Goal: Find contact information: Find contact information

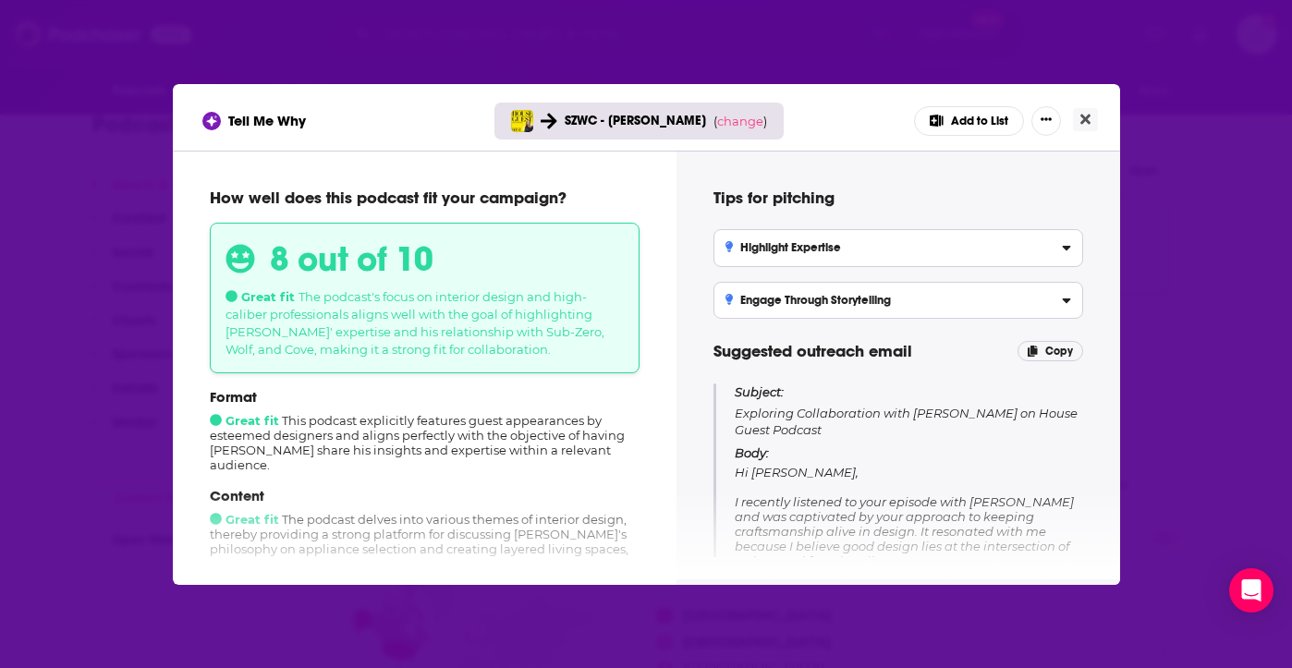
click at [1062, 247] on icon "[object Object]" at bounding box center [1066, 248] width 8 height 5
click at [0, 0] on input "Highlight Expertise Emphasize [PERSON_NAME]' unique design philosophy and his e…" at bounding box center [0, 0] width 0 height 0
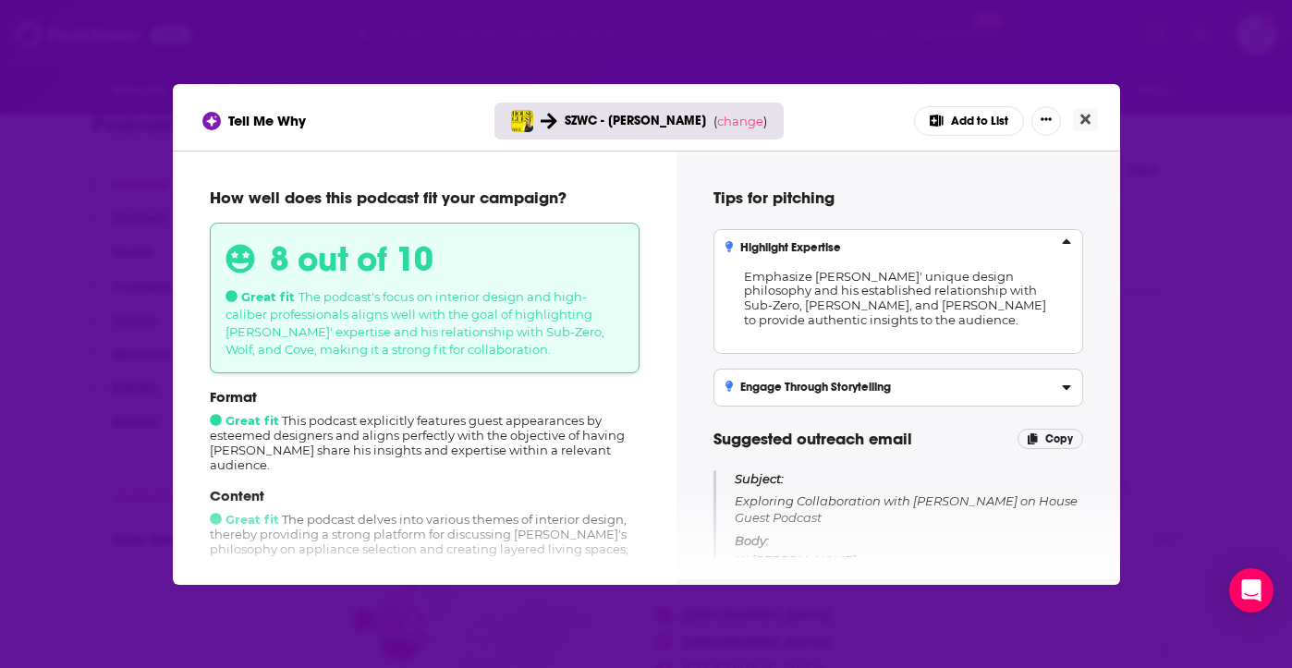
click at [1062, 247] on icon "[object Object]" at bounding box center [1066, 245] width 9 height 15
click at [0, 0] on input "Highlight Expertise Emphasize [PERSON_NAME]' unique design philosophy and his e…" at bounding box center [0, 0] width 0 height 0
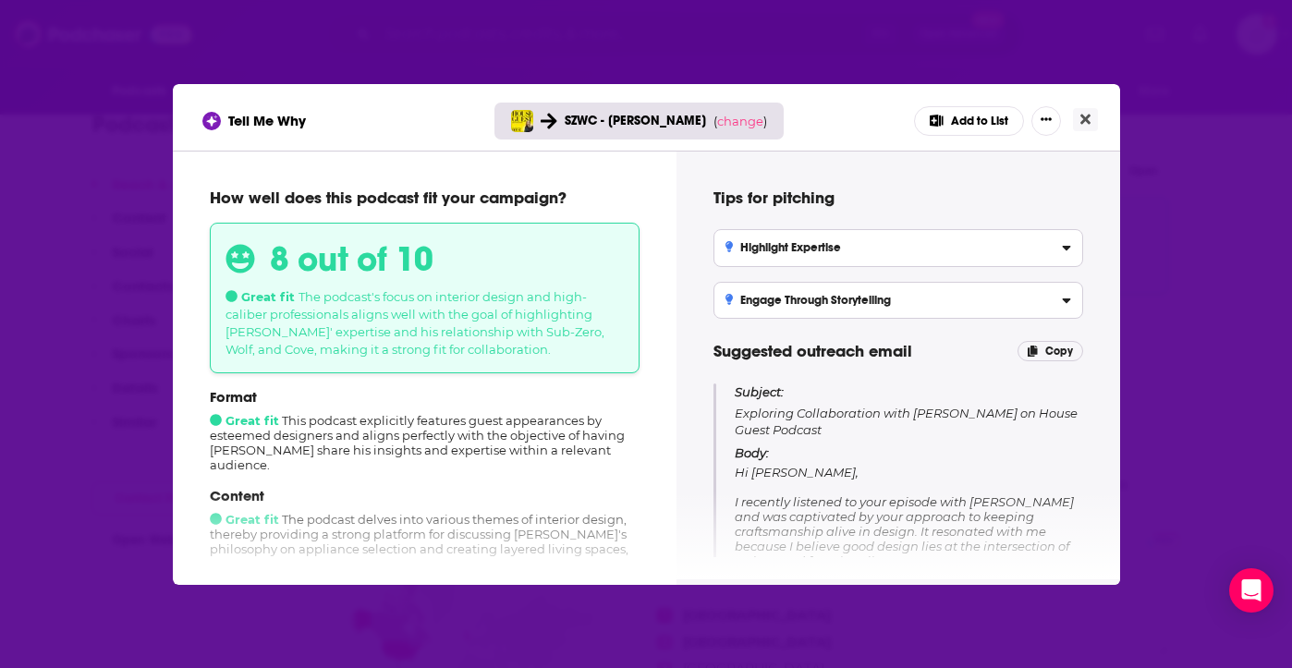
click at [858, 116] on div "Tell Me Why SZWC - [PERSON_NAME] ( change ) Add to List" at bounding box center [646, 121] width 888 height 30
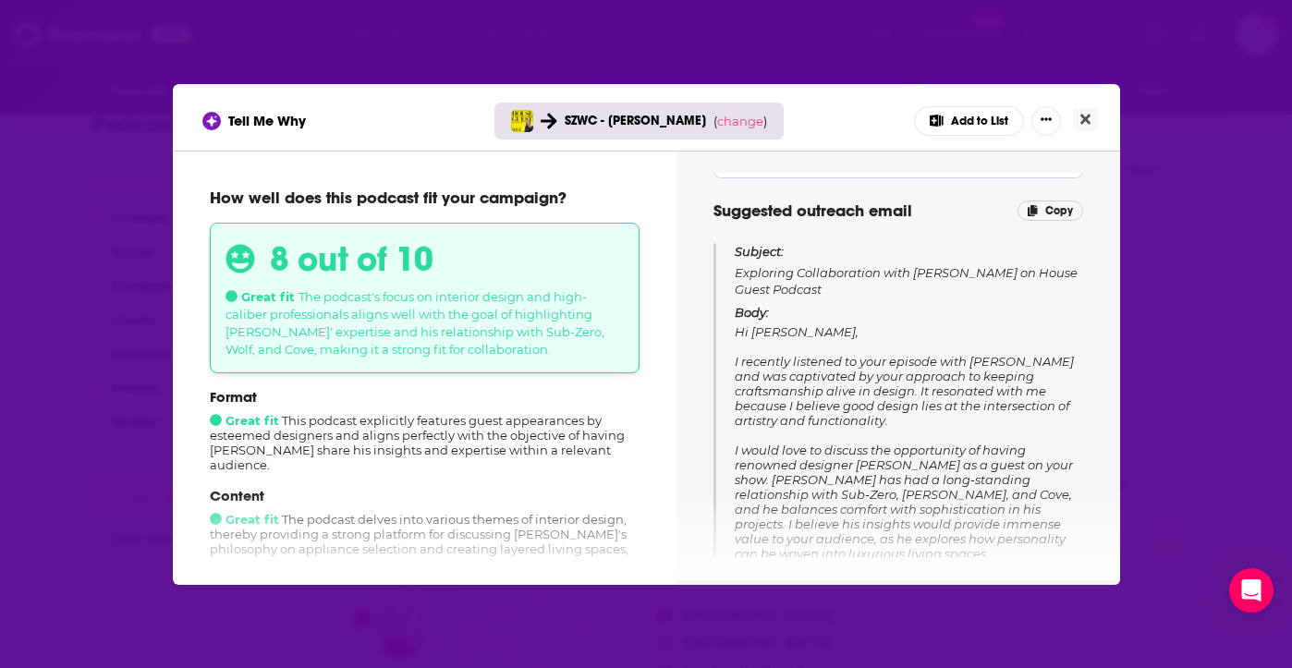
scroll to position [172, 0]
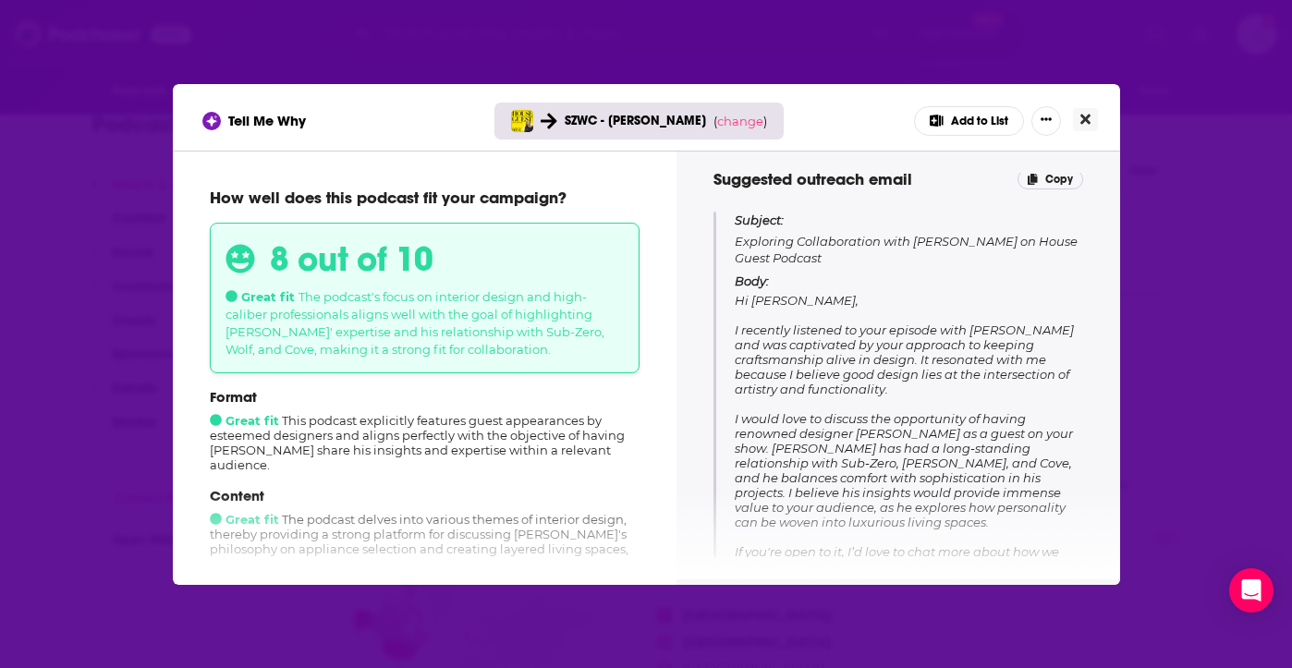
click at [1088, 114] on icon "Close" at bounding box center [1085, 119] width 10 height 10
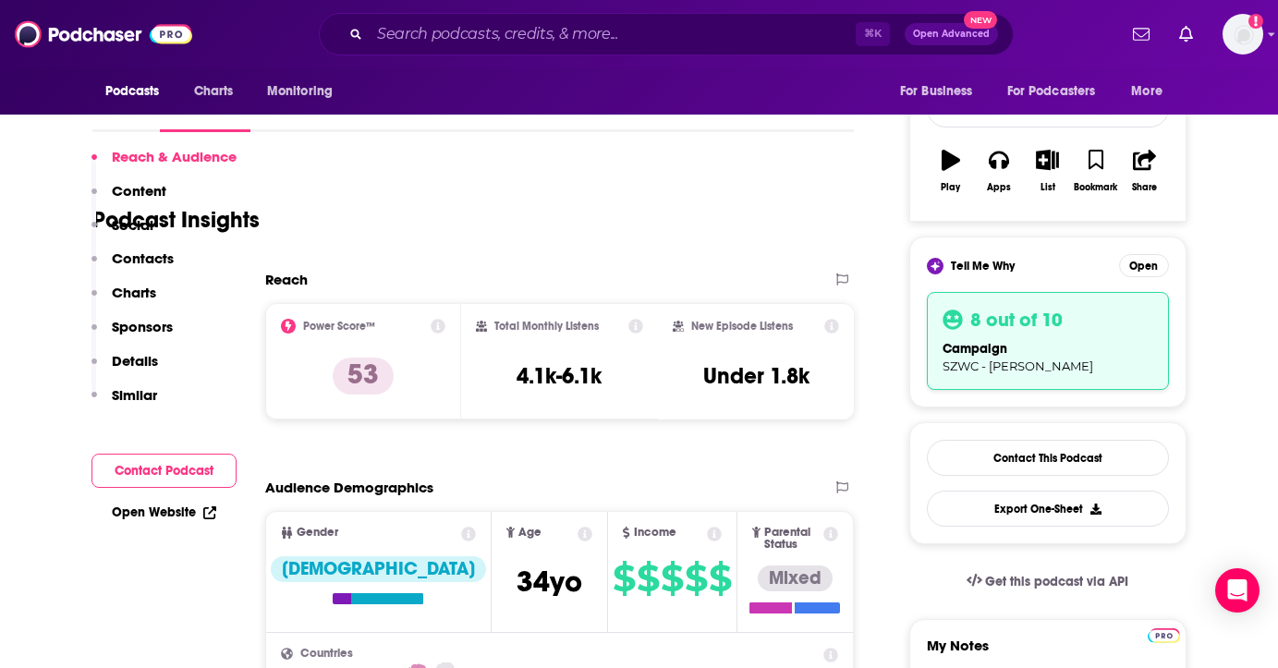
scroll to position [493, 0]
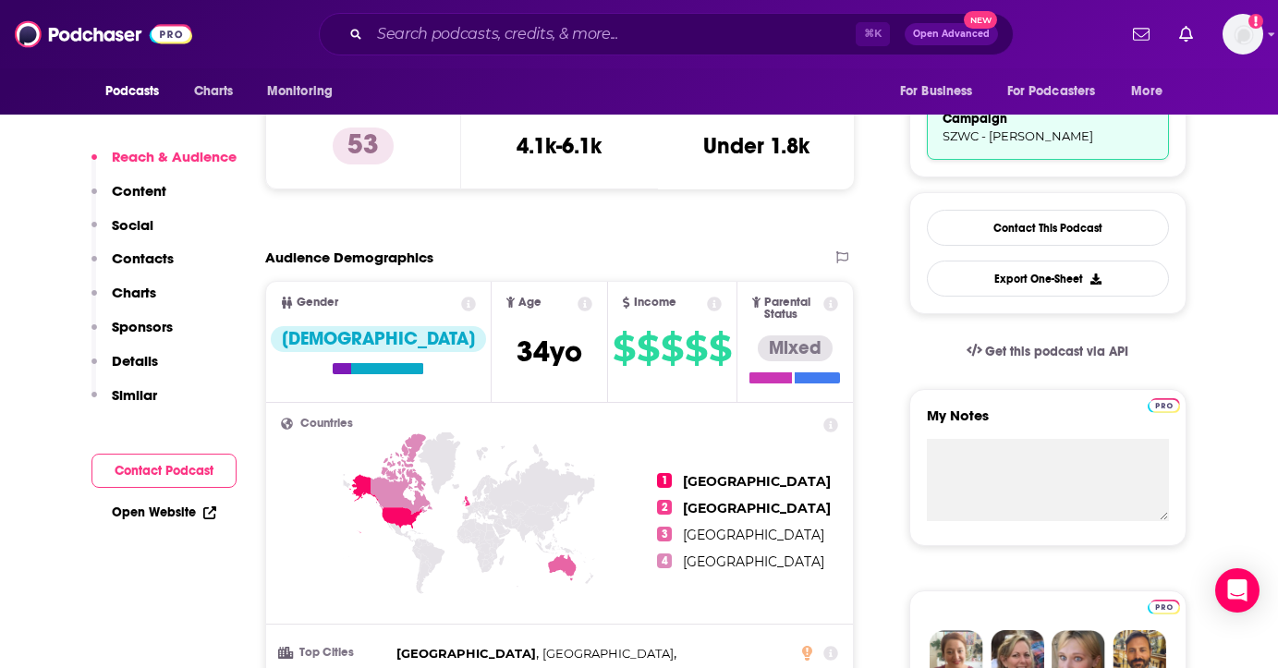
click at [141, 467] on button "Contact Podcast" at bounding box center [163, 471] width 145 height 34
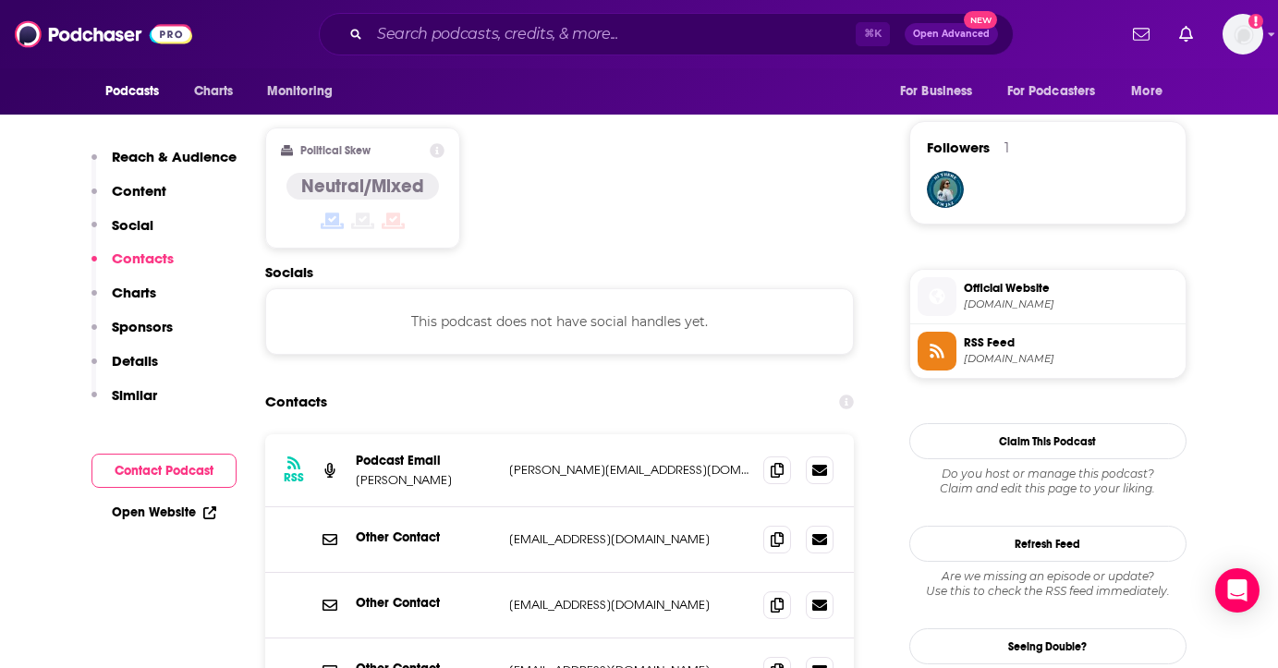
scroll to position [1488, 0]
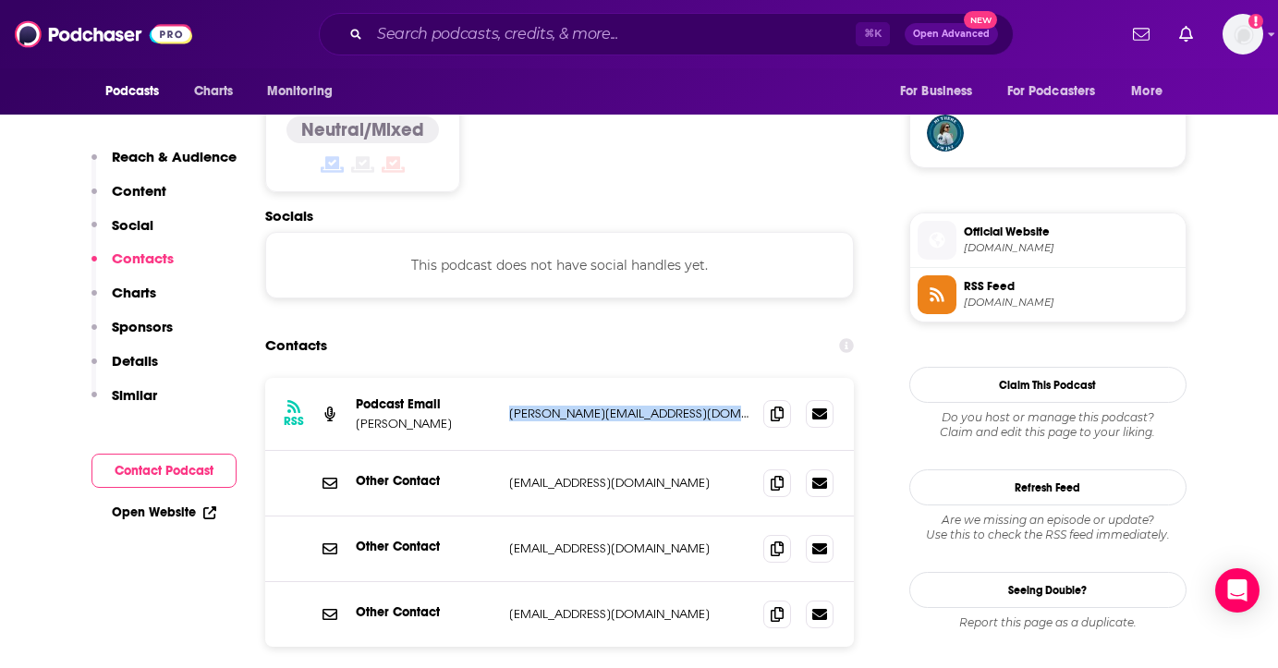
drag, startPoint x: 501, startPoint y: 343, endPoint x: 735, endPoint y: 348, distance: 233.9
click at [735, 378] on div "RSS Podcast Email [PERSON_NAME] [PERSON_NAME][EMAIL_ADDRESS][DOMAIN_NAME] [PERS…" at bounding box center [560, 414] width 590 height 73
copy p "[PERSON_NAME][EMAIL_ADDRESS][DOMAIN_NAME]"
drag, startPoint x: 686, startPoint y: 477, endPoint x: 486, endPoint y: 477, distance: 199.6
click at [0, 0] on div "Other Contact [EMAIL_ADDRESS][DOMAIN_NAME] [EMAIL_ADDRESS][DOMAIN_NAME]" at bounding box center [0, 0] width 0 height 0
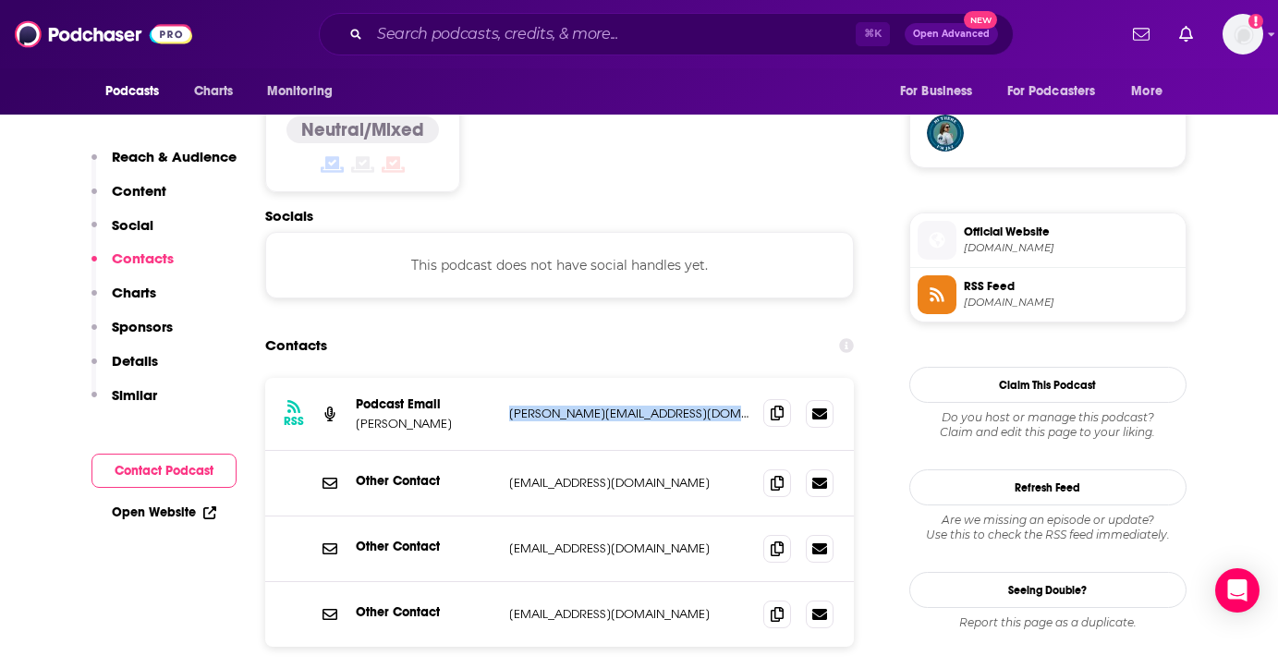
copy div "[EMAIL_ADDRESS][DOMAIN_NAME]"
click at [474, 34] on input "Search podcasts, credits, & more..." at bounding box center [613, 34] width 486 height 30
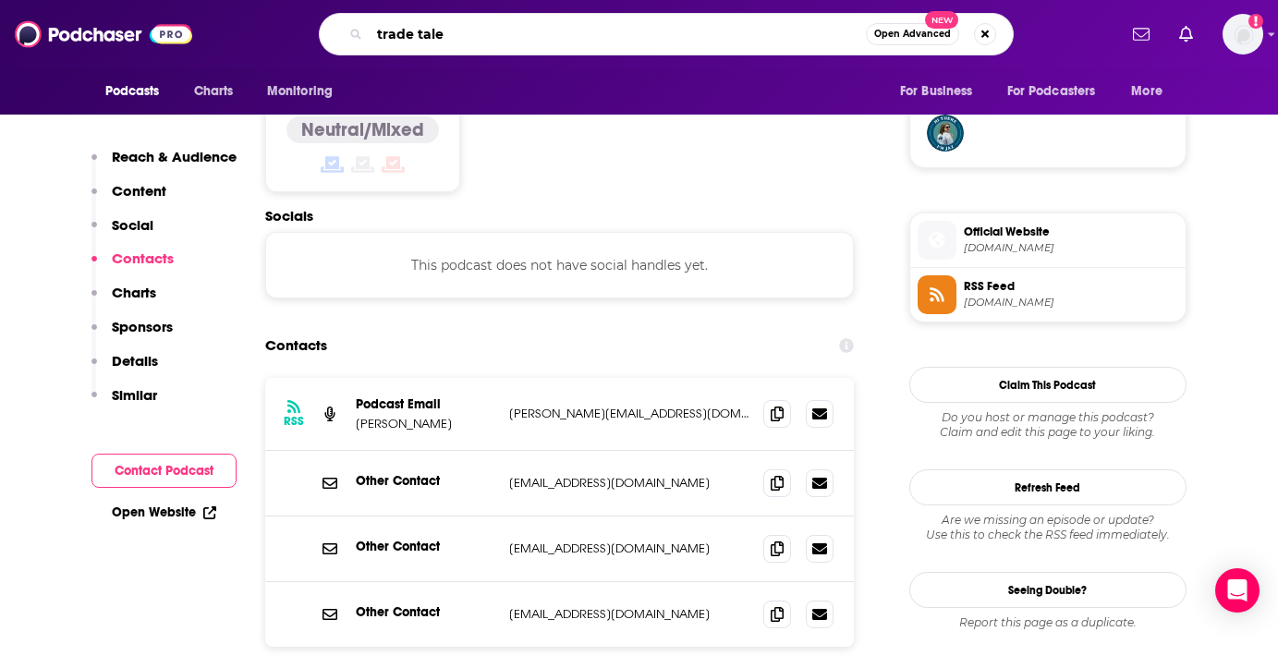
type input "trade tales"
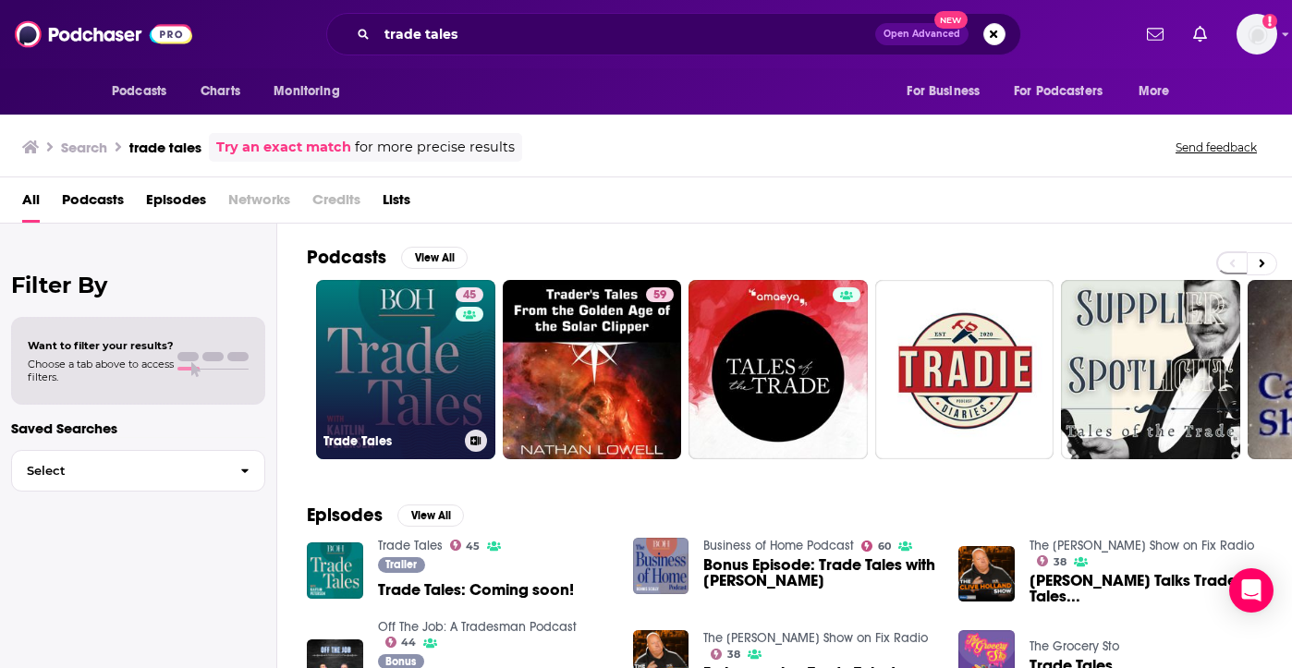
click at [408, 323] on link "45 Trade Tales" at bounding box center [405, 369] width 179 height 179
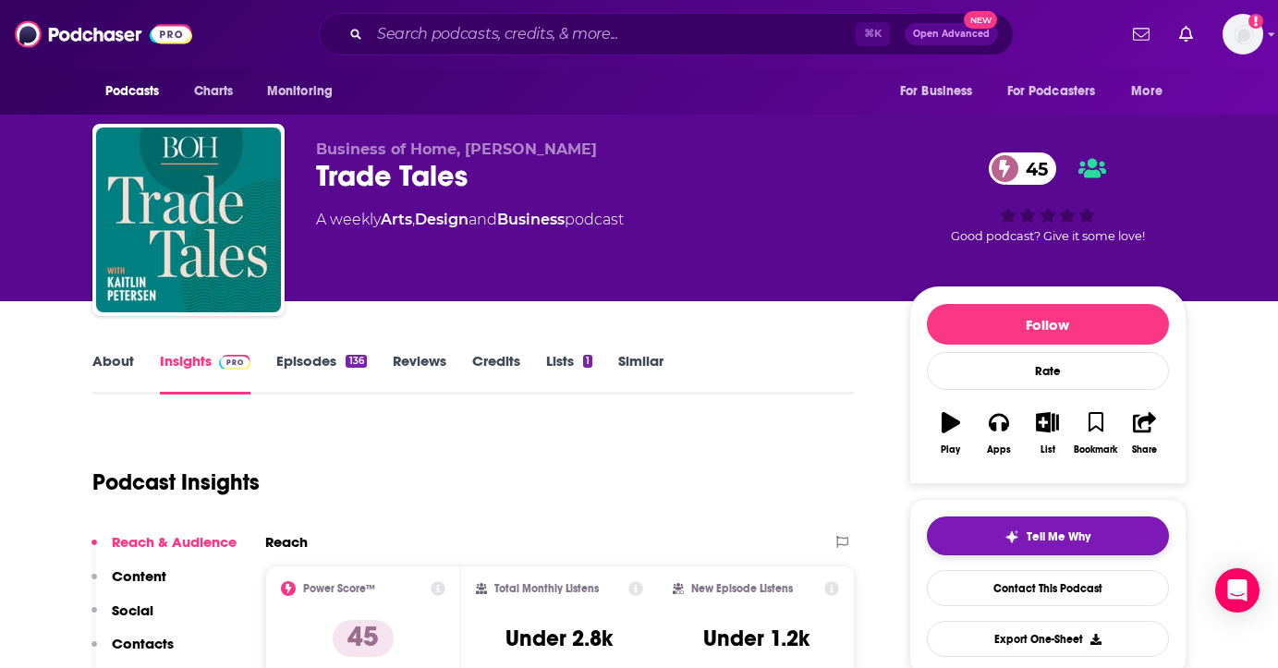
click at [1014, 547] on button "Tell Me Why" at bounding box center [1048, 536] width 242 height 39
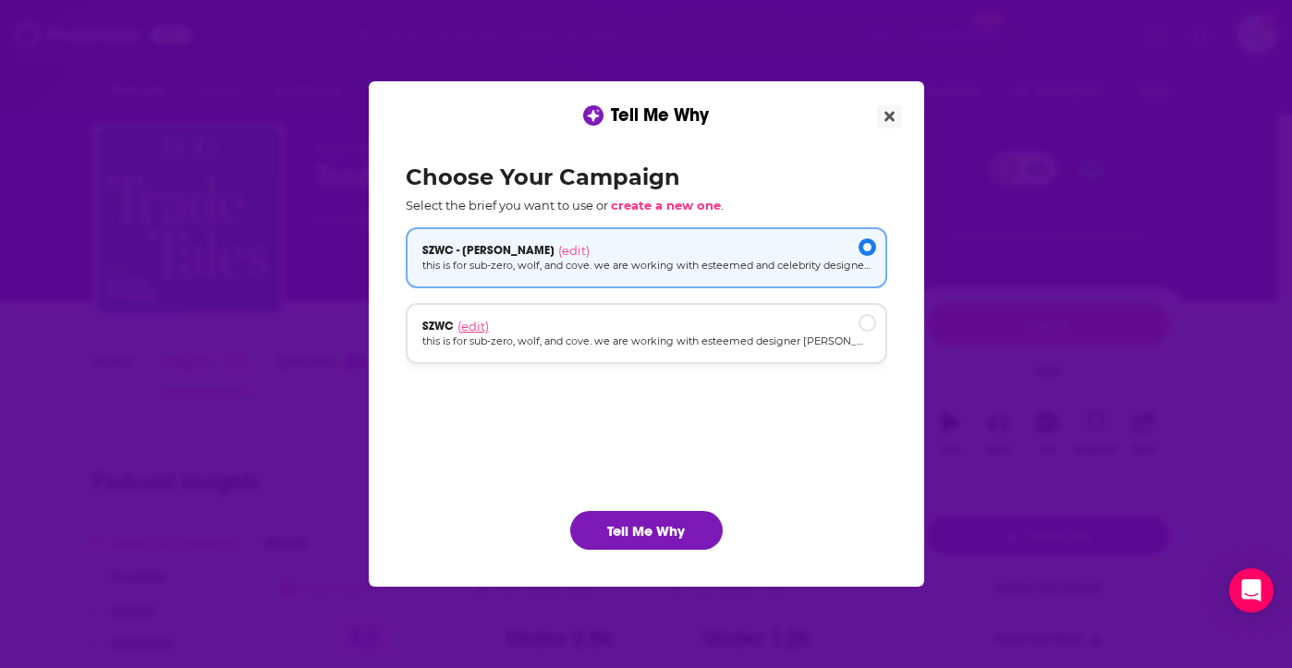
click at [466, 323] on span "(edit)" at bounding box center [472, 326] width 31 height 15
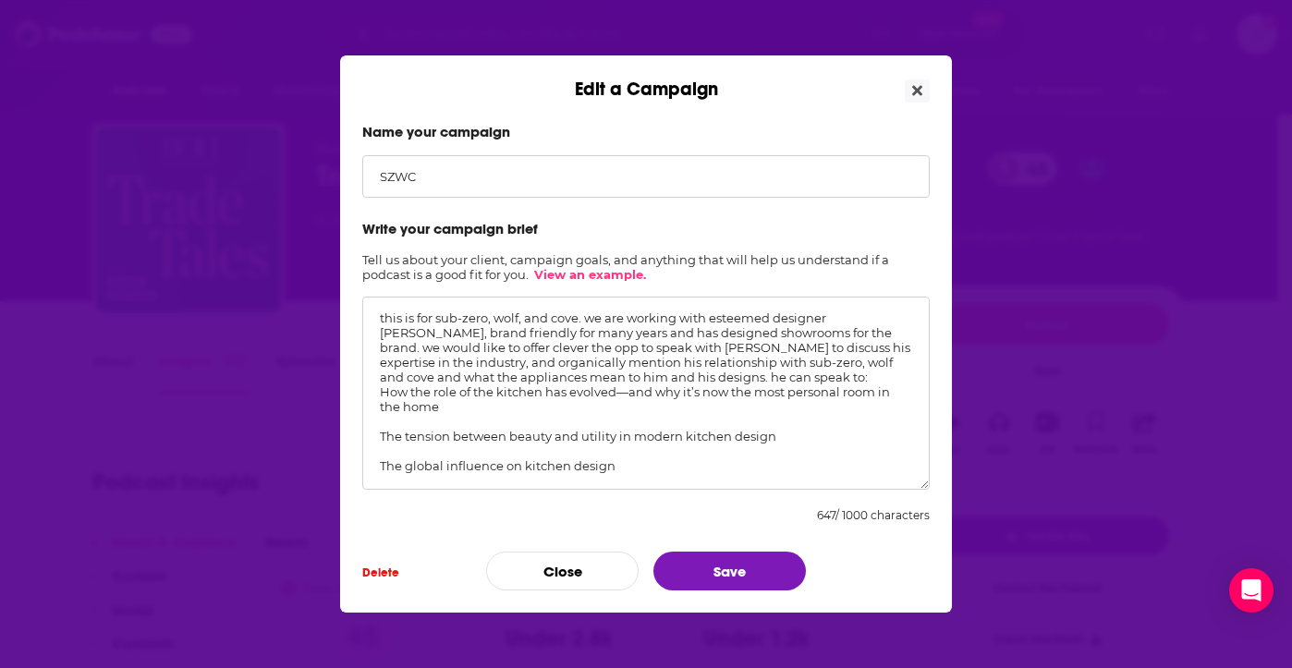
click at [491, 174] on input "SZWC" at bounding box center [645, 176] width 567 height 43
type input "SZWC - [PERSON_NAME] (Clever)"
click at [489, 410] on textarea "this is for sub-zero, wolf, and cove. we are working with esteemed designer [PE…" at bounding box center [645, 393] width 567 height 193
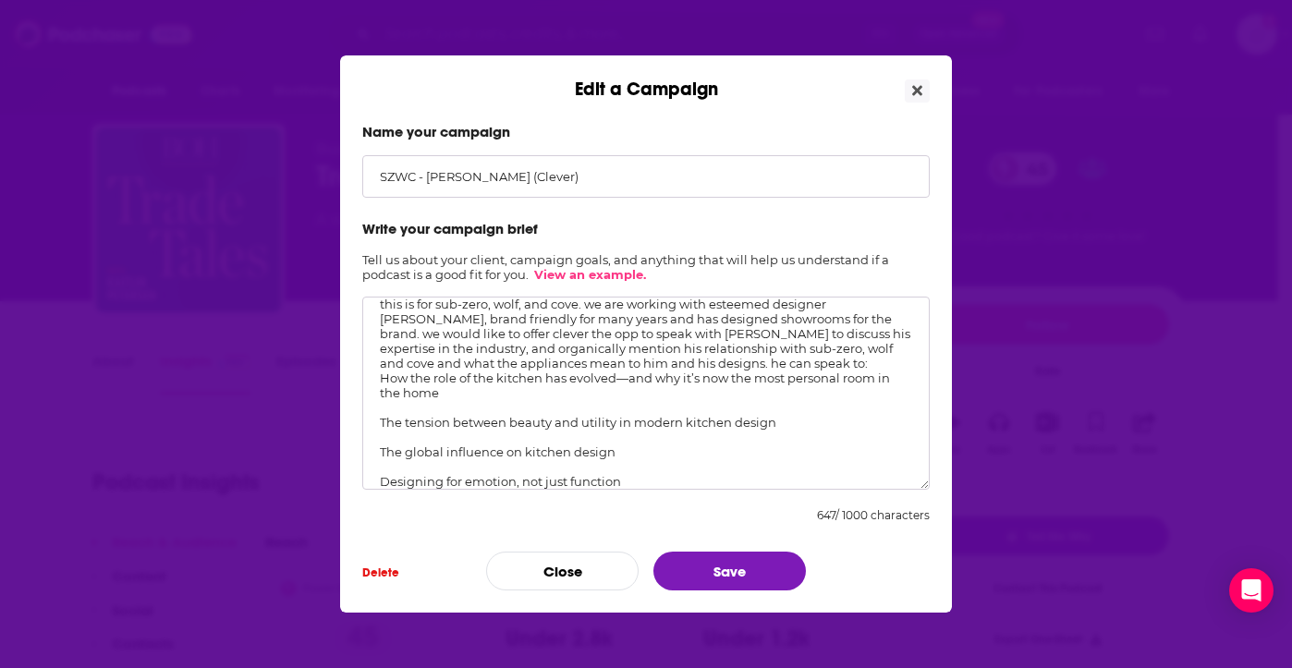
scroll to position [27, 0]
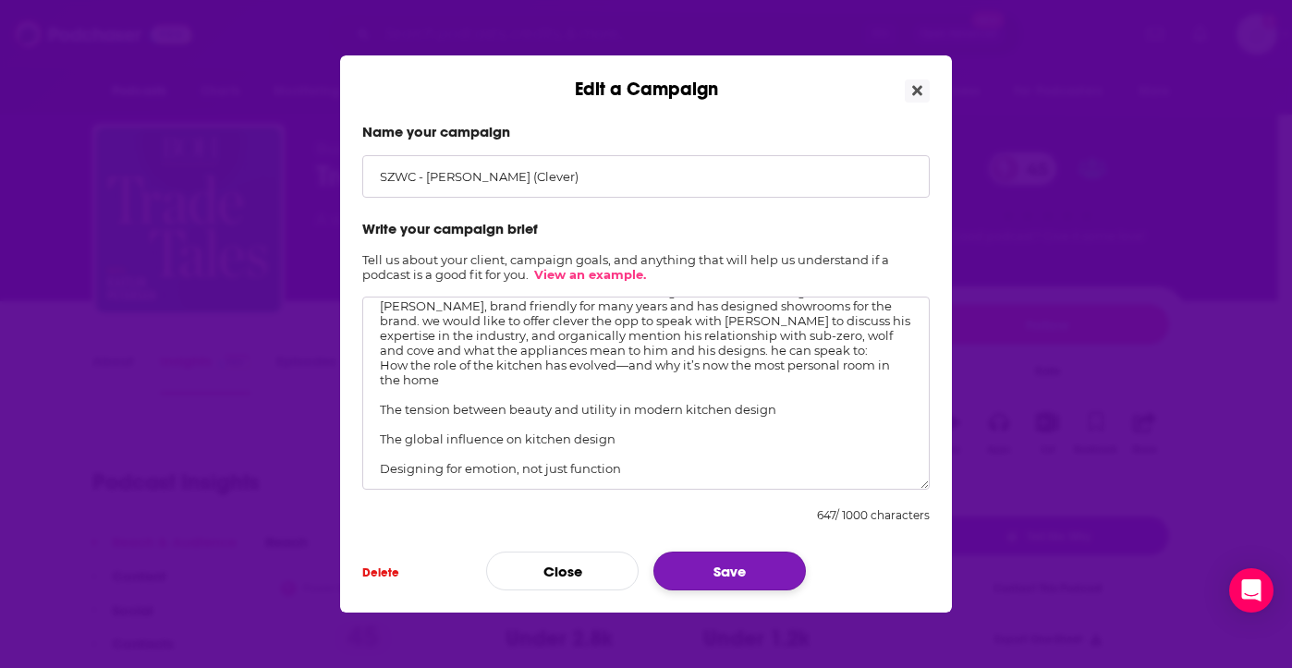
click at [717, 579] on button "Save" at bounding box center [729, 571] width 152 height 39
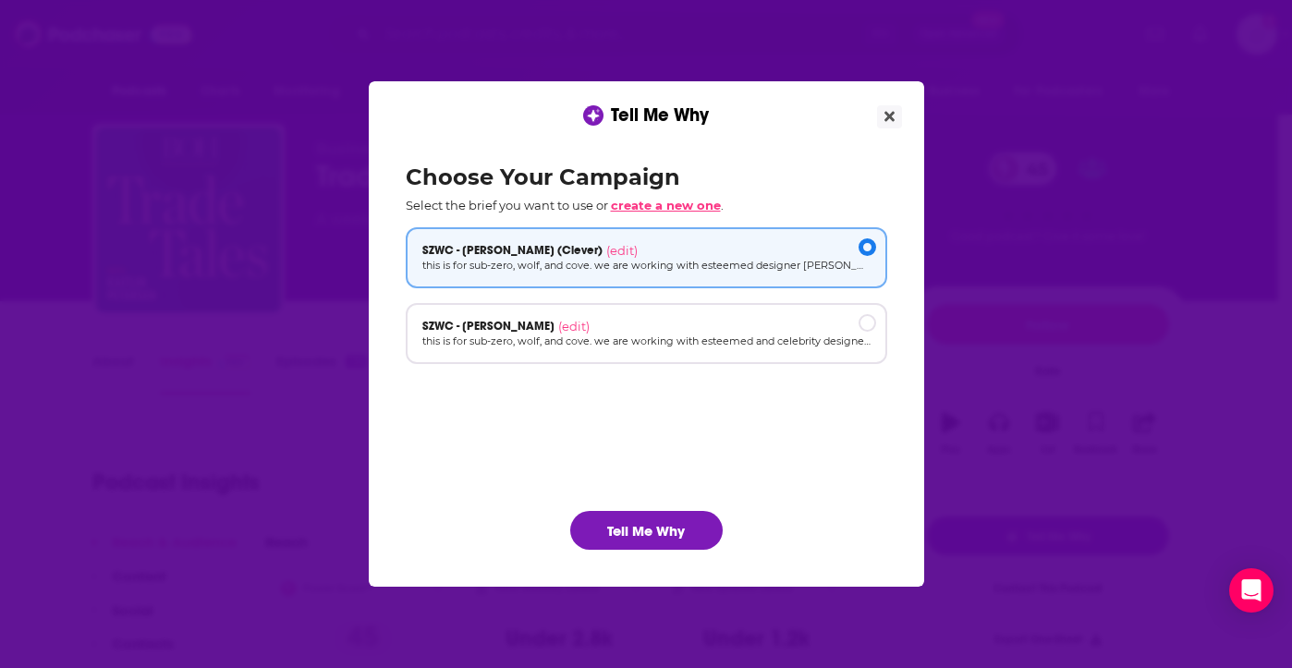
click at [651, 208] on span "create a new one" at bounding box center [666, 205] width 110 height 15
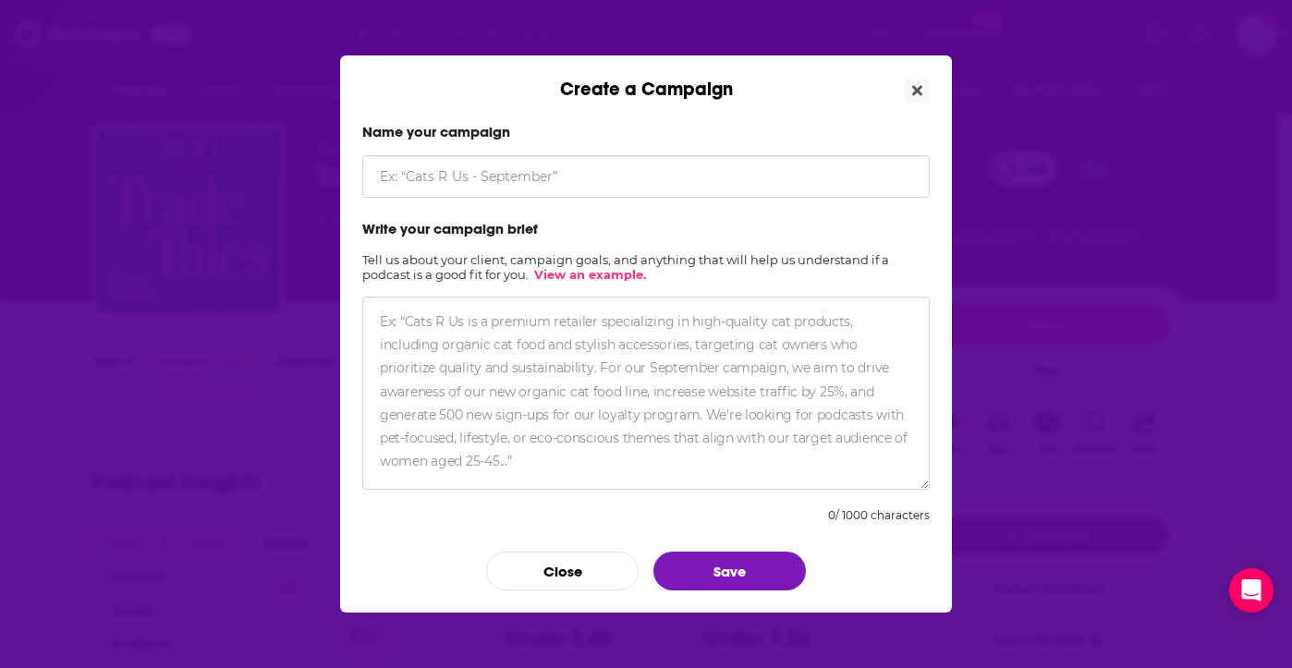
click at [479, 190] on input "Create a Campaign" at bounding box center [645, 176] width 567 height 43
type input "SZWC - [PERSON_NAME] (Trade Tales)"
click at [480, 433] on textarea "Create a Campaign" at bounding box center [645, 393] width 567 height 193
paste textarea "this is for sub-zero, wolf, and cove. we are working with esteemed designer [PE…"
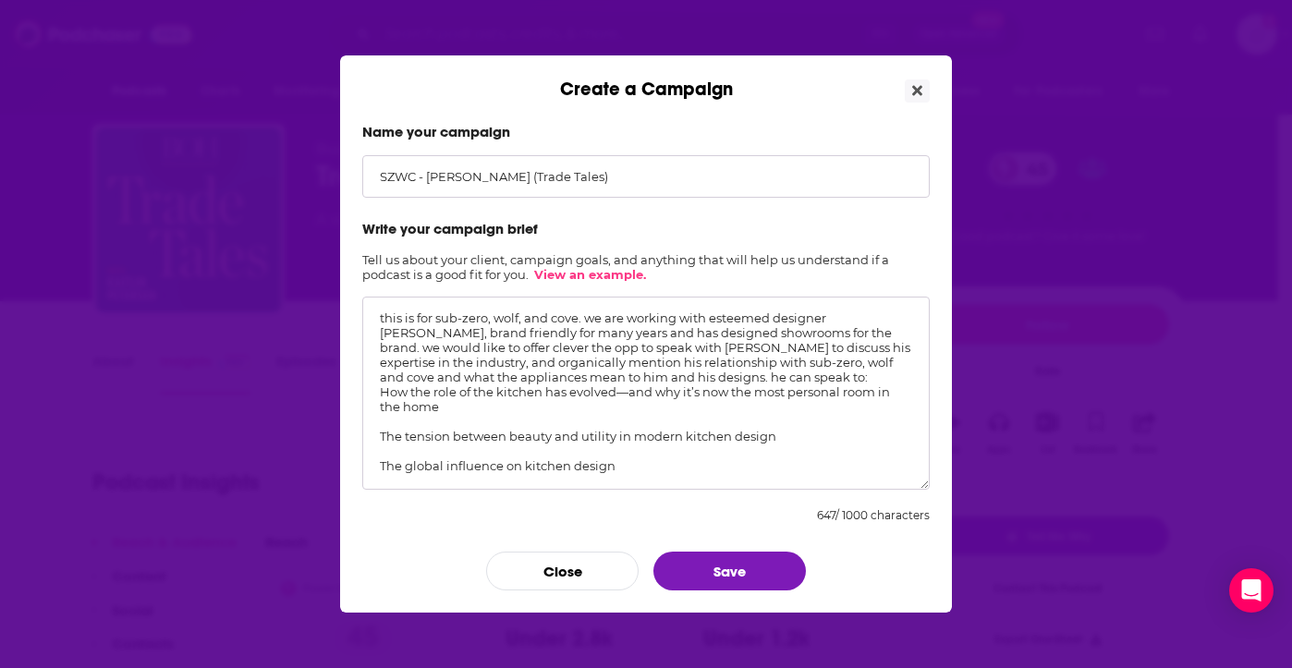
scroll to position [0, 0]
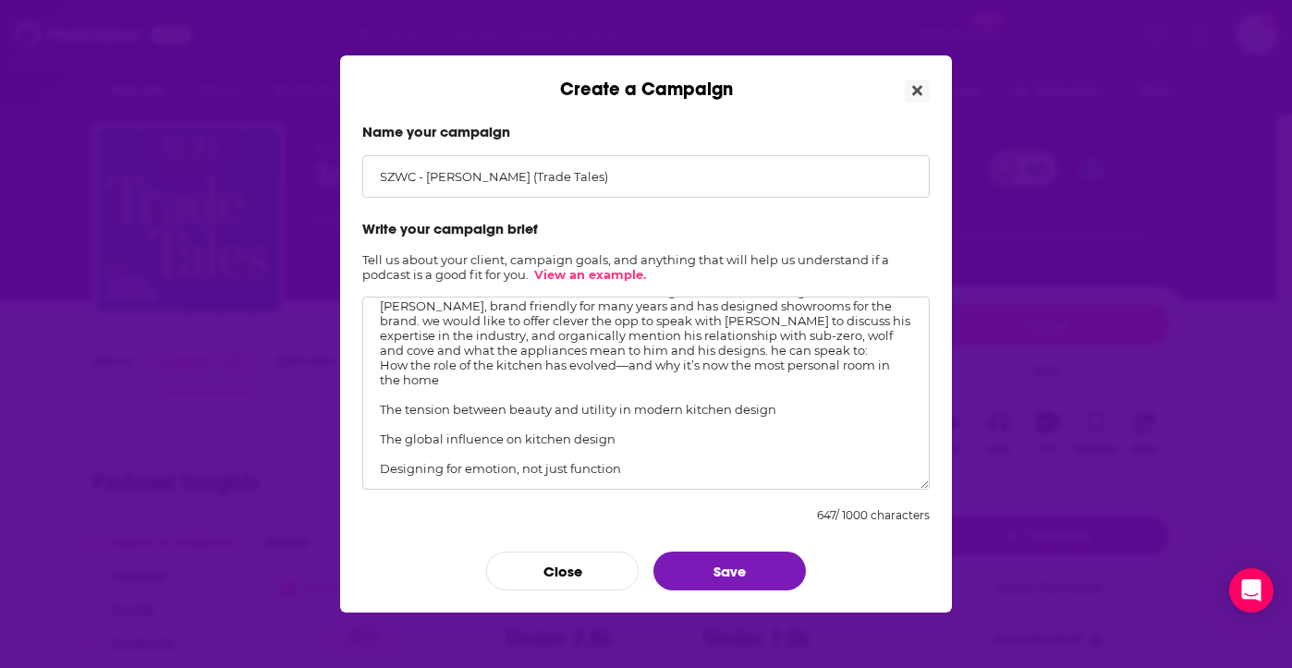
drag, startPoint x: 688, startPoint y: 377, endPoint x: 817, endPoint y: 545, distance: 212.2
click at [817, 545] on form "Name your campaign SZWC - [PERSON_NAME] (Trade Tales) Write your campaign brief…" at bounding box center [645, 357] width 567 height 468
paste textarea "His work has helped shape how the kitchen is viewed in residential design—and h…"
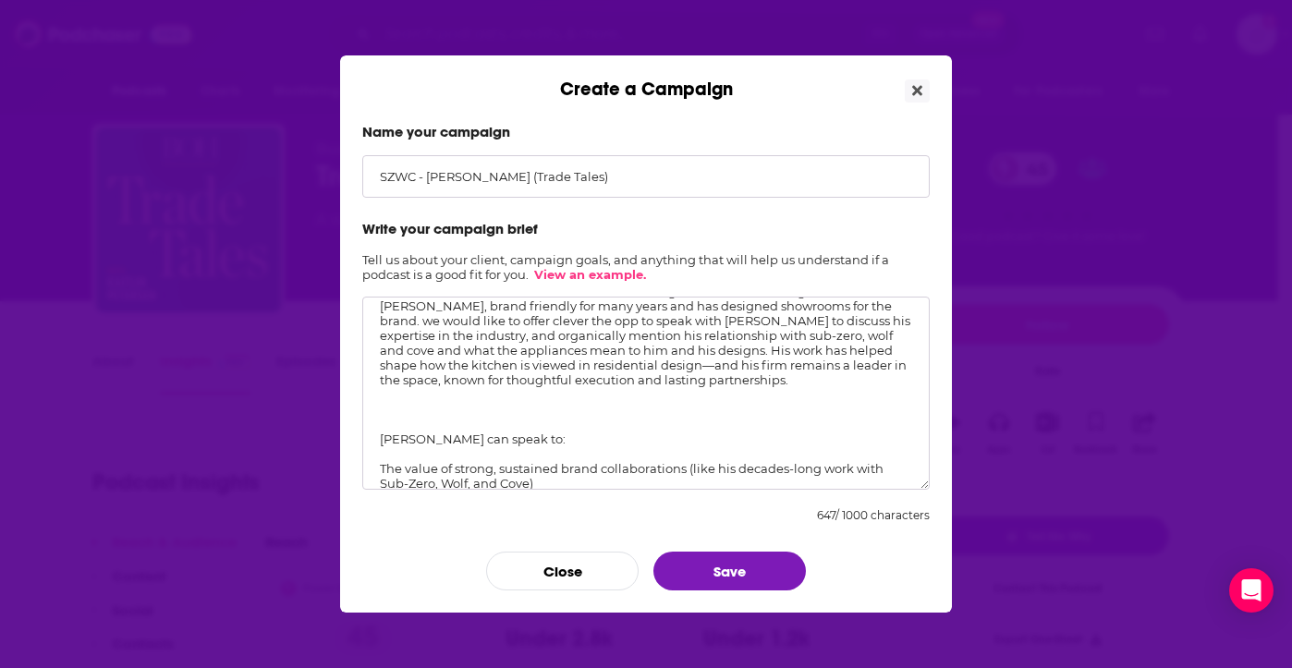
scroll to position [147, 0]
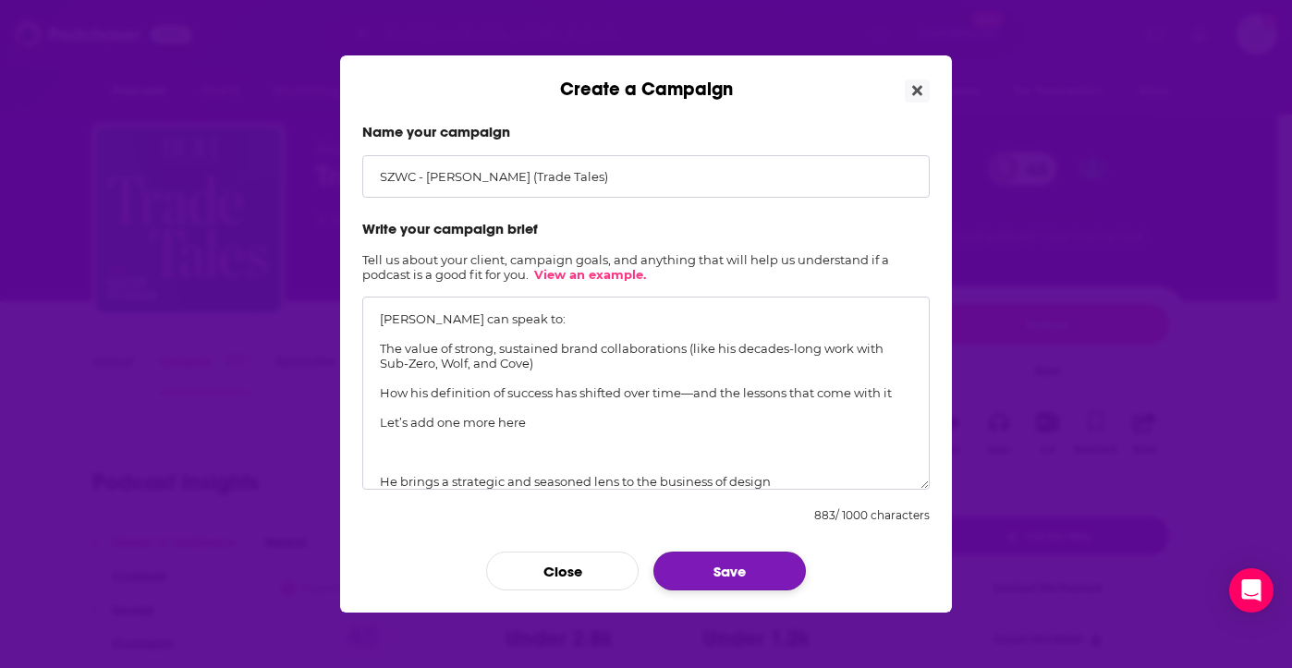
type textarea "this is for sub-zero, wolf, and cove. we are working with esteemed designer [PE…"
click at [709, 567] on button "Save" at bounding box center [729, 571] width 152 height 39
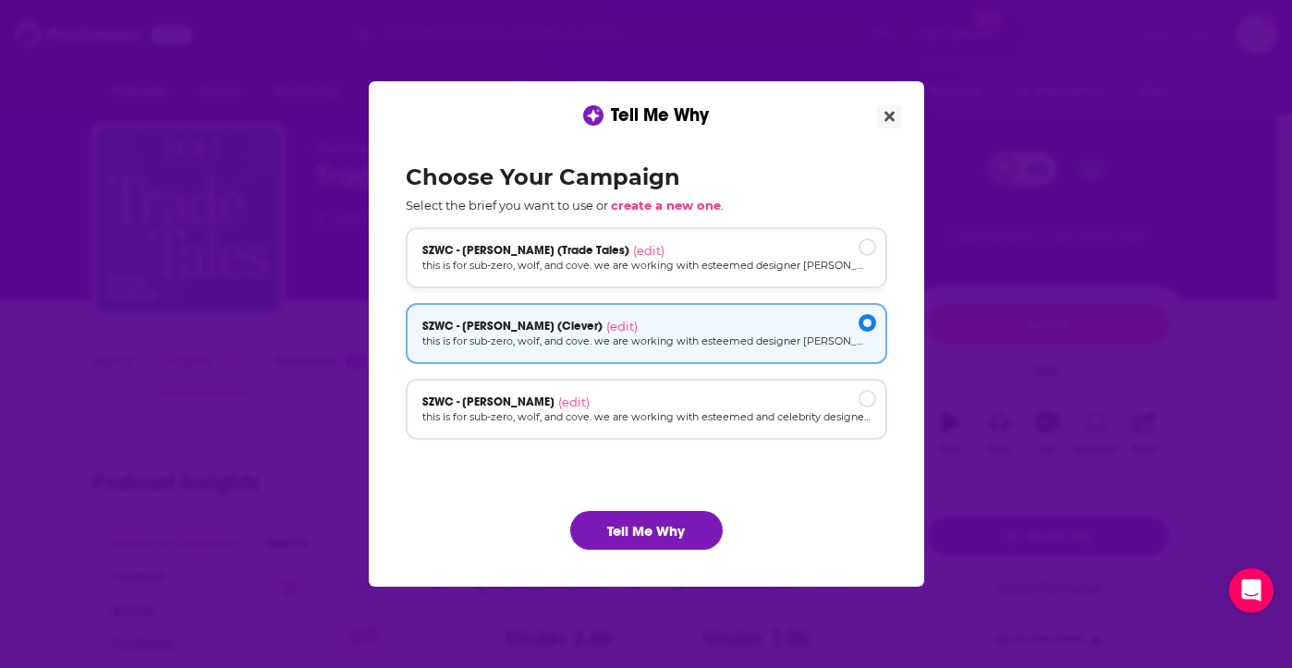
click at [551, 258] on p "this is for sub-zero, wolf, and cove. we are working with esteemed designer [PE…" at bounding box center [646, 266] width 448 height 16
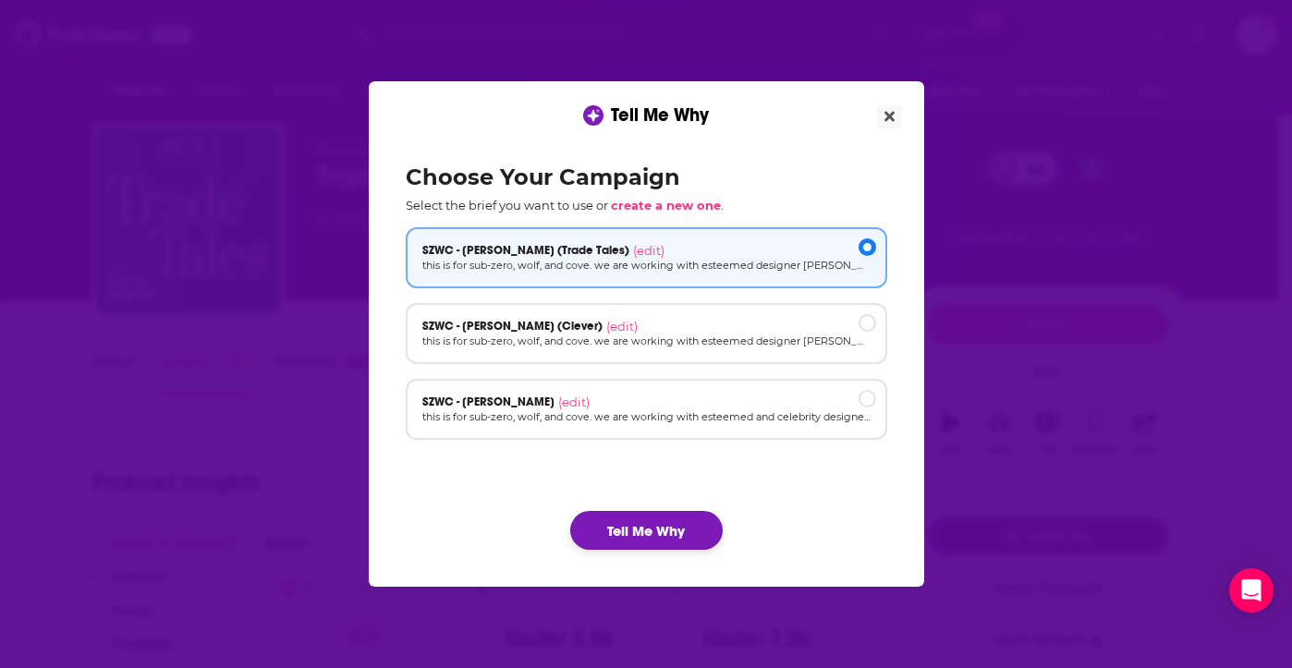
click at [616, 531] on button "Tell Me Why" at bounding box center [646, 530] width 152 height 39
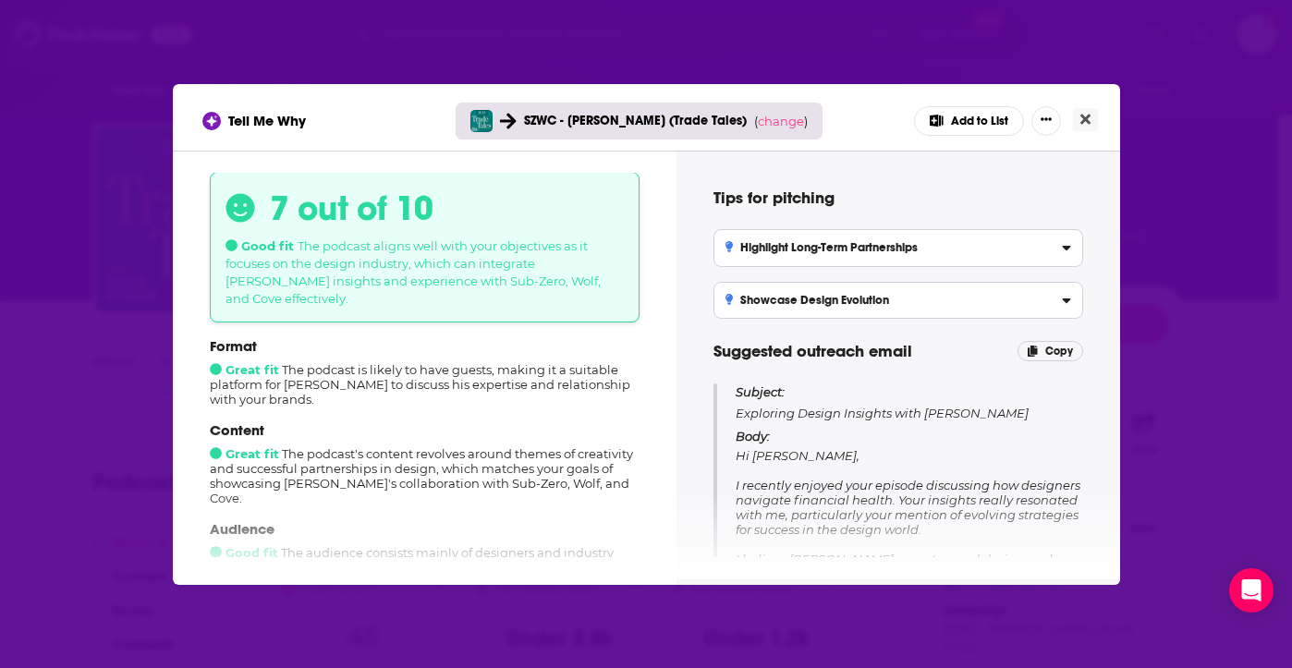
scroll to position [158, 0]
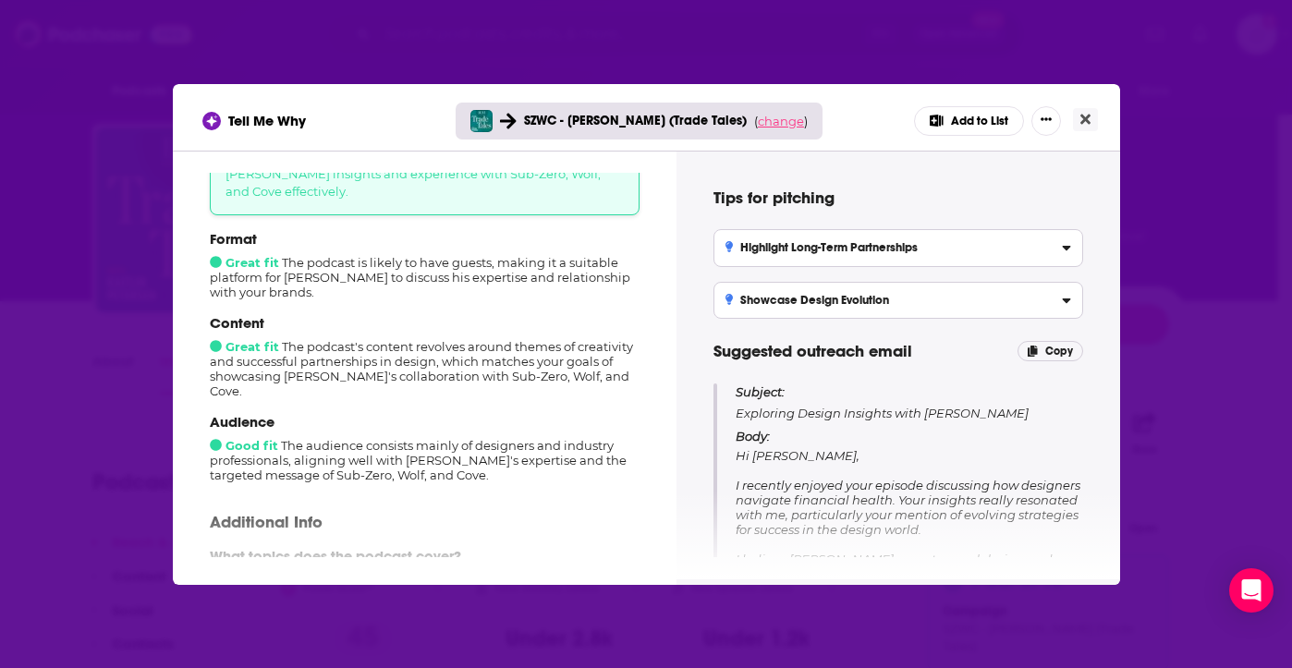
click at [758, 119] on span "change" at bounding box center [781, 121] width 46 height 15
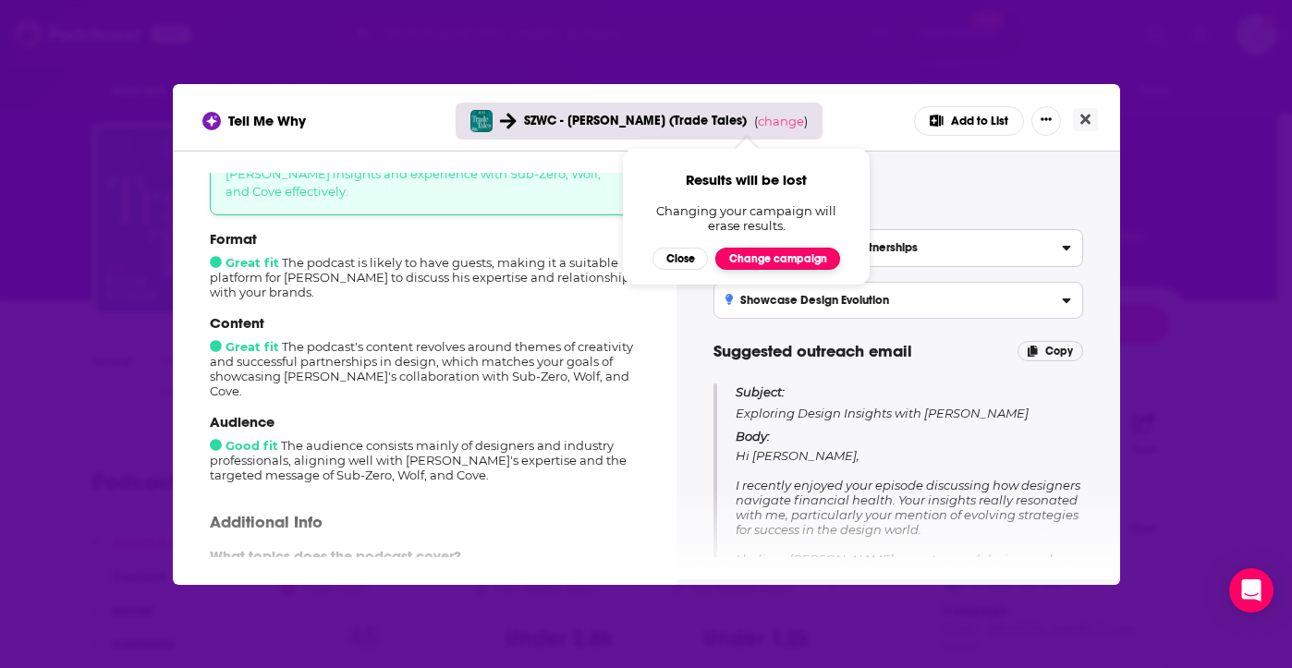
click at [740, 258] on button "Change campaign" at bounding box center [777, 259] width 125 height 22
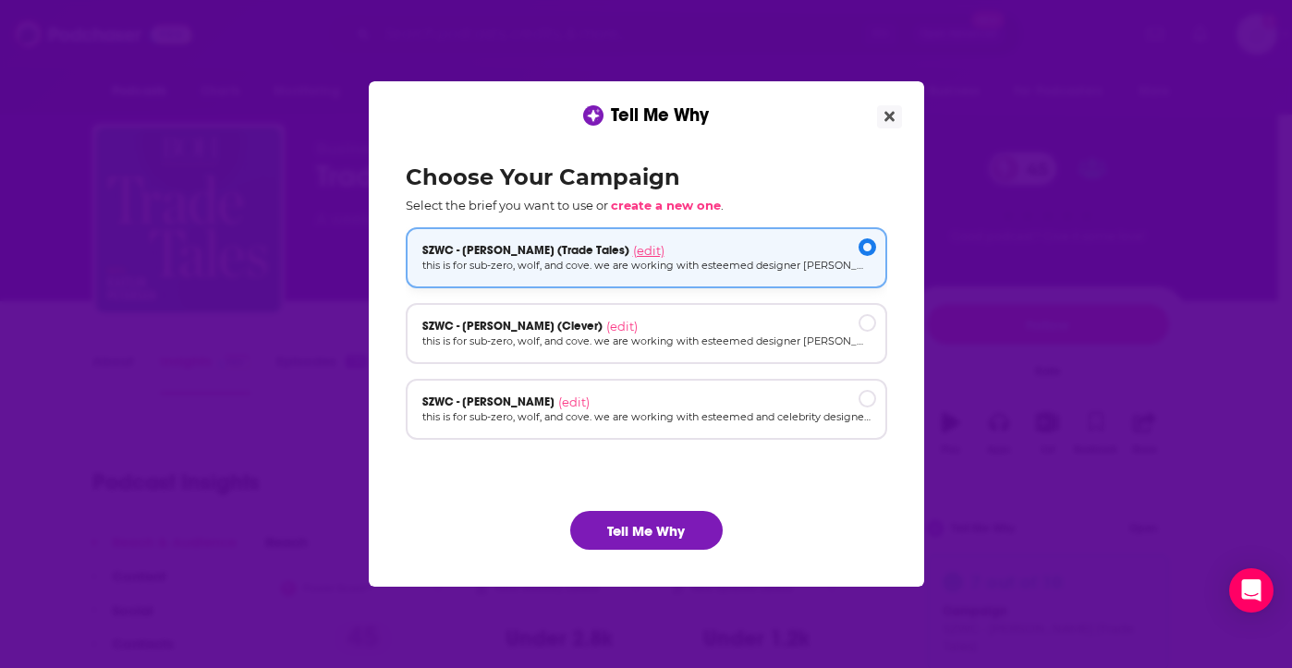
click at [633, 248] on span "(edit)" at bounding box center [648, 250] width 31 height 15
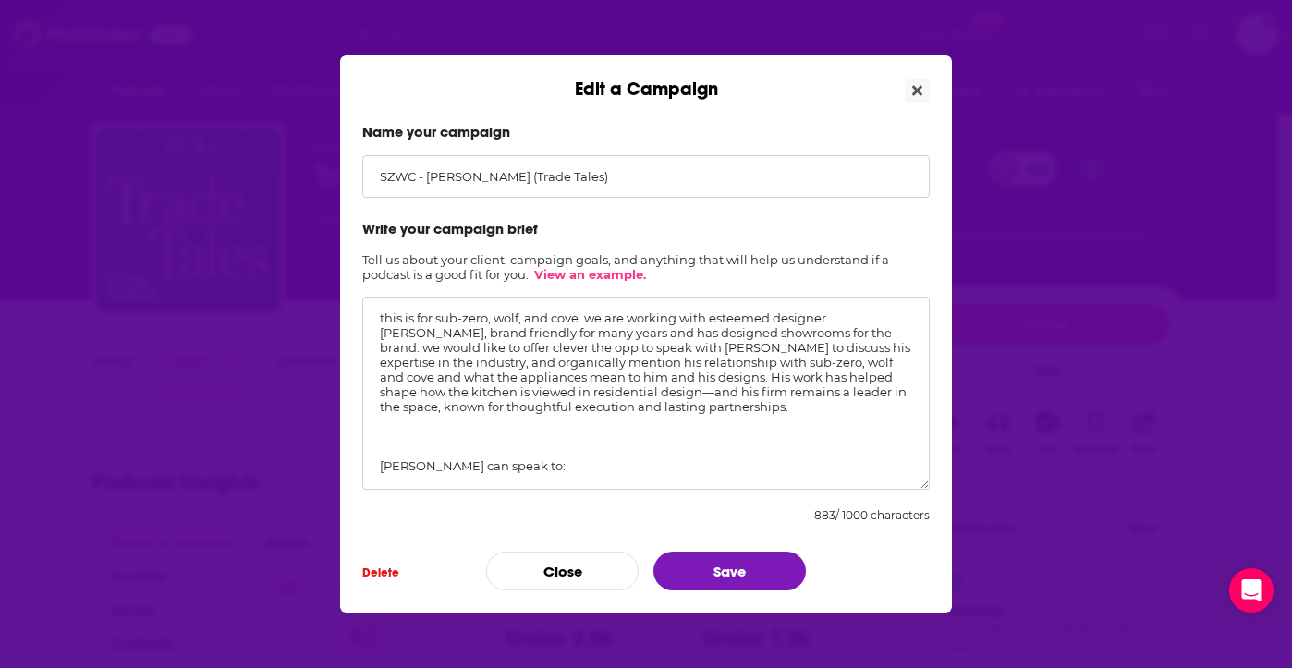
drag, startPoint x: 457, startPoint y: 370, endPoint x: 677, endPoint y: 374, distance: 219.1
click at [677, 374] on textarea "this is for sub-zero, wolf, and cove. we are working with esteemed designer [PE…" at bounding box center [645, 393] width 567 height 193
drag, startPoint x: 681, startPoint y: 382, endPoint x: 428, endPoint y: 364, distance: 253.8
click at [428, 364] on textarea "this is for sub-zero, wolf, and cove. we are working with esteemed designer [PE…" at bounding box center [645, 393] width 567 height 193
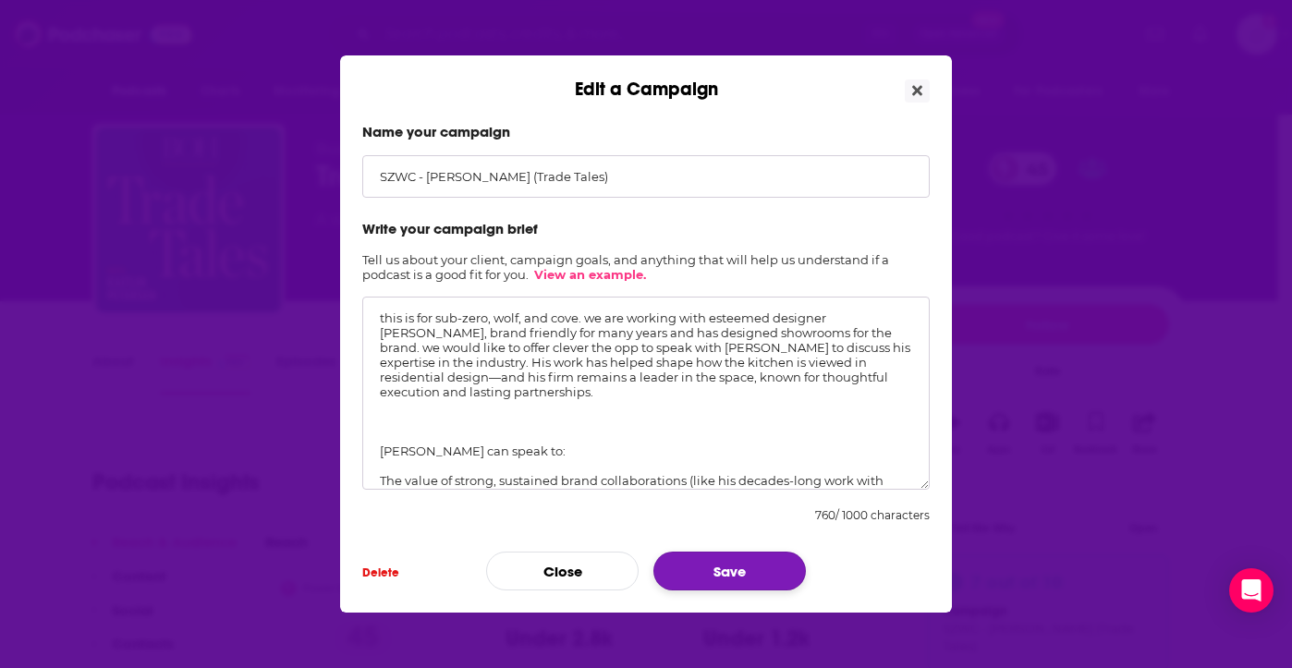
type textarea "this is for sub-zero, wolf, and cove. we are working with esteemed designer [PE…"
click at [706, 561] on button "Save" at bounding box center [729, 571] width 152 height 39
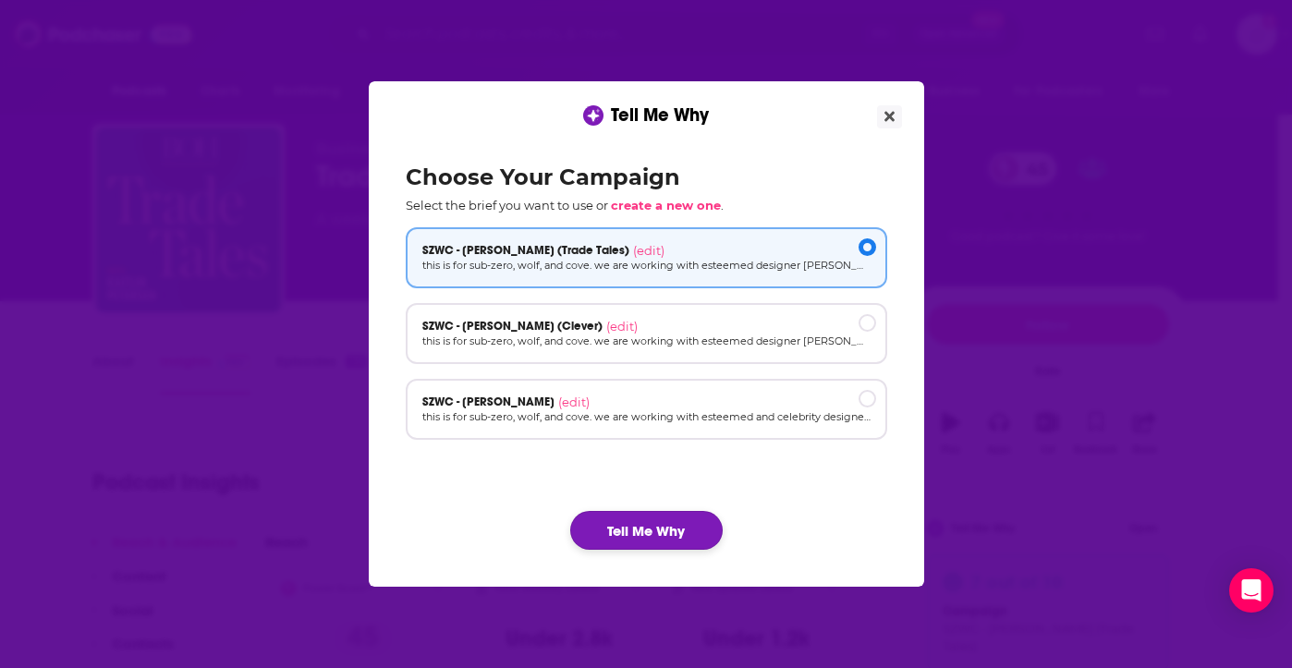
click at [683, 540] on button "Tell Me Why" at bounding box center [646, 530] width 152 height 39
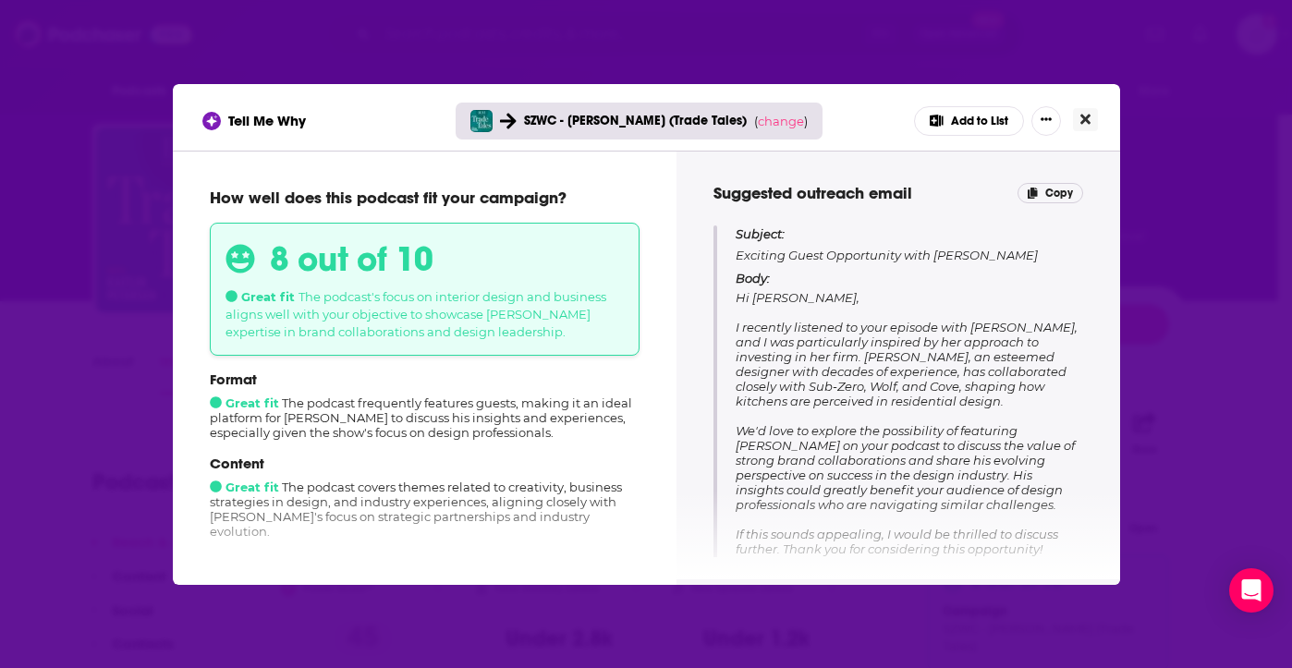
click at [1080, 118] on icon "Close" at bounding box center [1085, 119] width 10 height 15
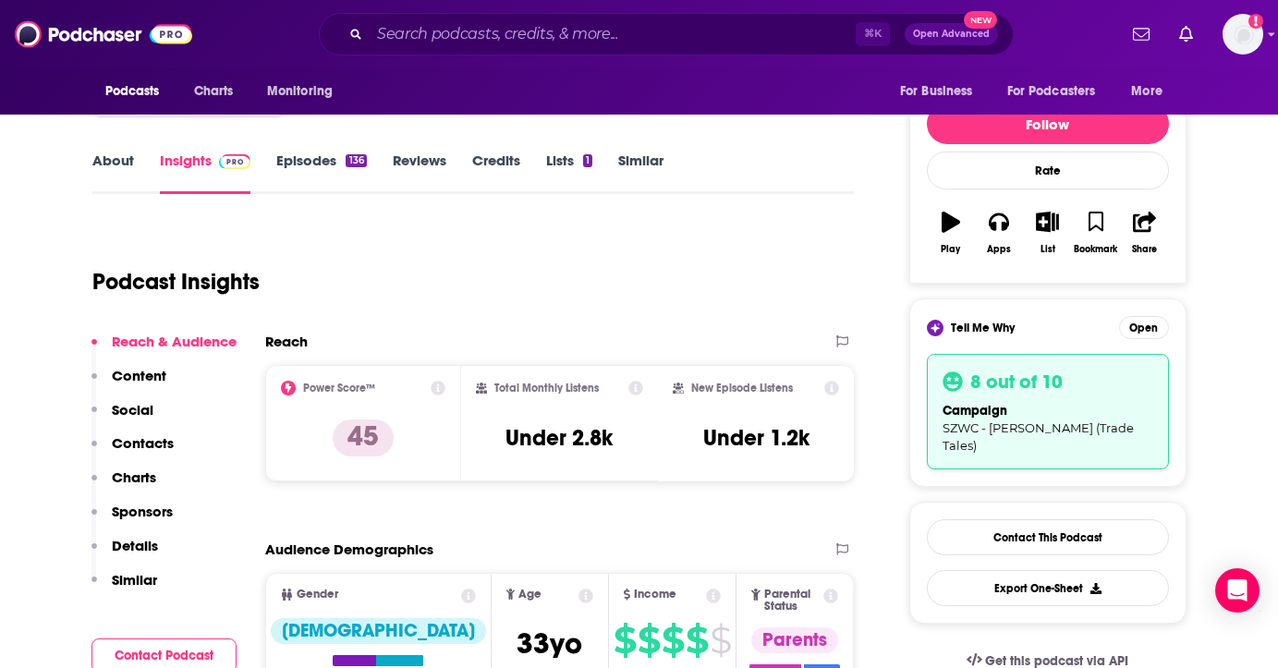
scroll to position [202, 0]
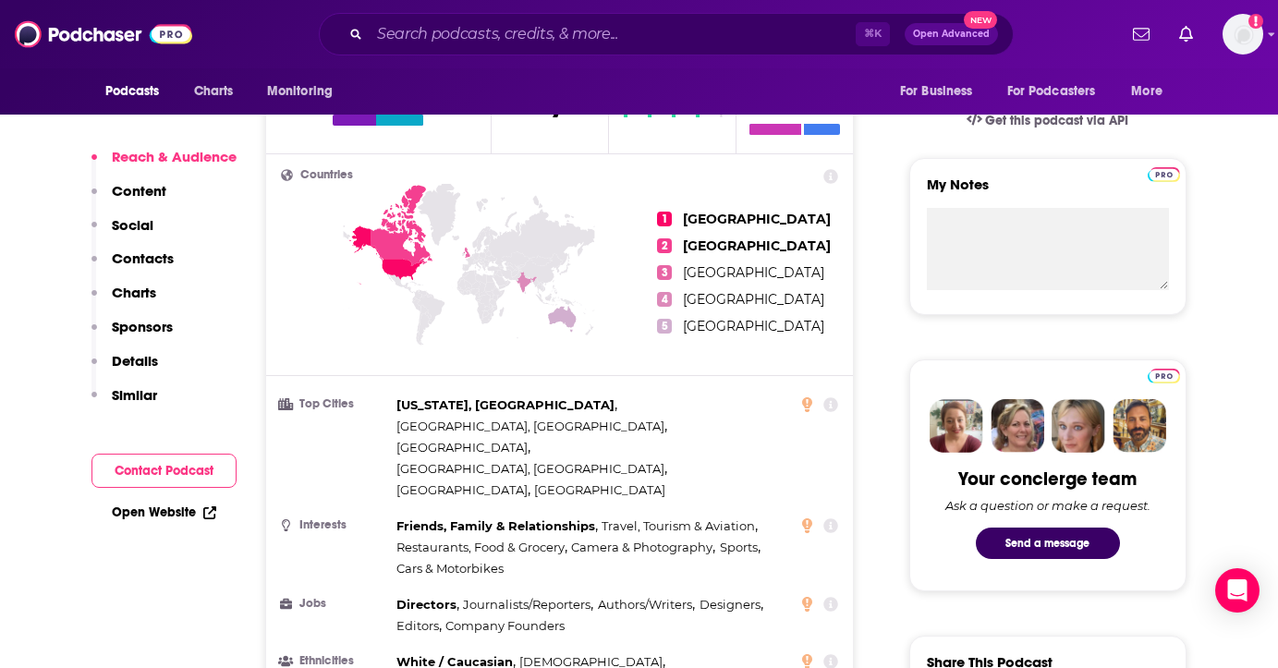
click at [209, 469] on button "Contact Podcast" at bounding box center [163, 471] width 145 height 34
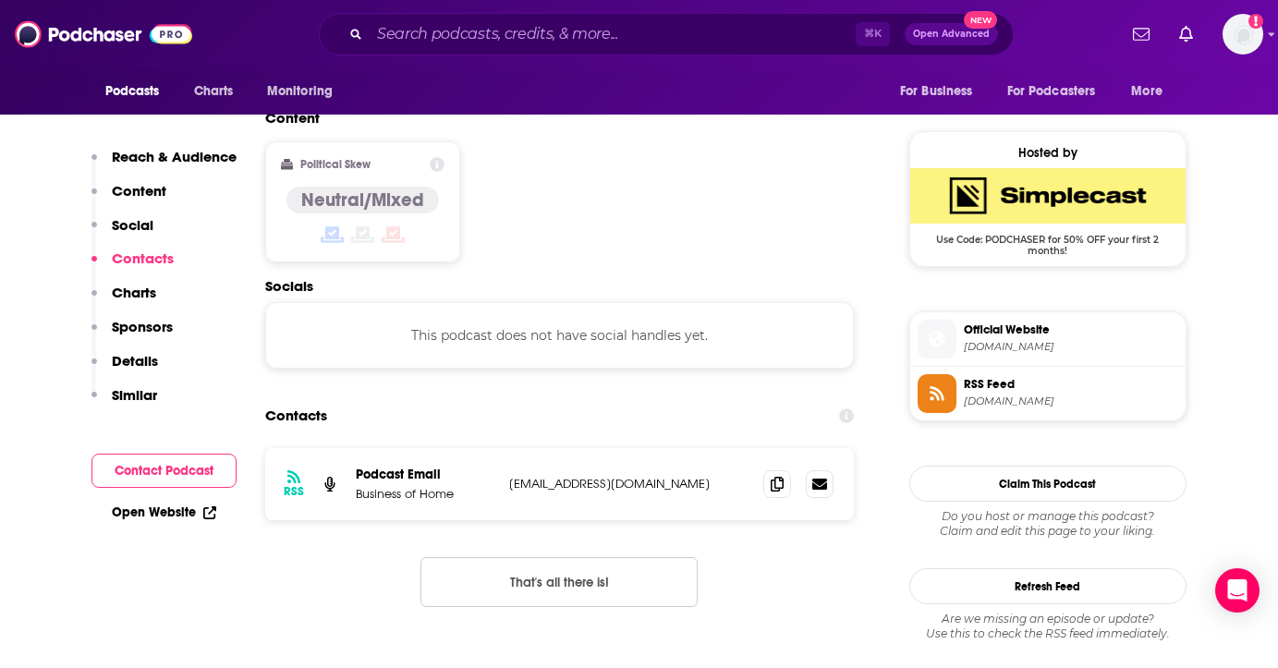
scroll to position [1488, 0]
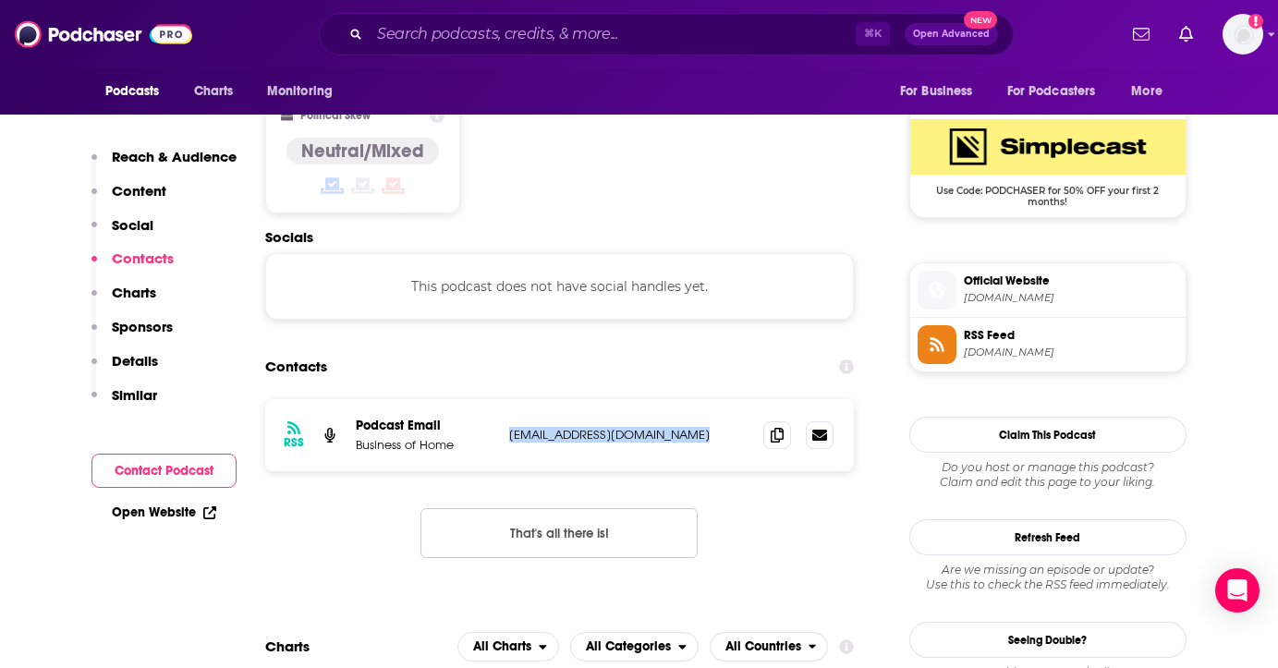
drag, startPoint x: 701, startPoint y: 341, endPoint x: 508, endPoint y: 347, distance: 192.3
click at [509, 427] on p "[EMAIL_ADDRESS][DOMAIN_NAME]" at bounding box center [629, 435] width 240 height 16
copy p "[EMAIL_ADDRESS][DOMAIN_NAME]"
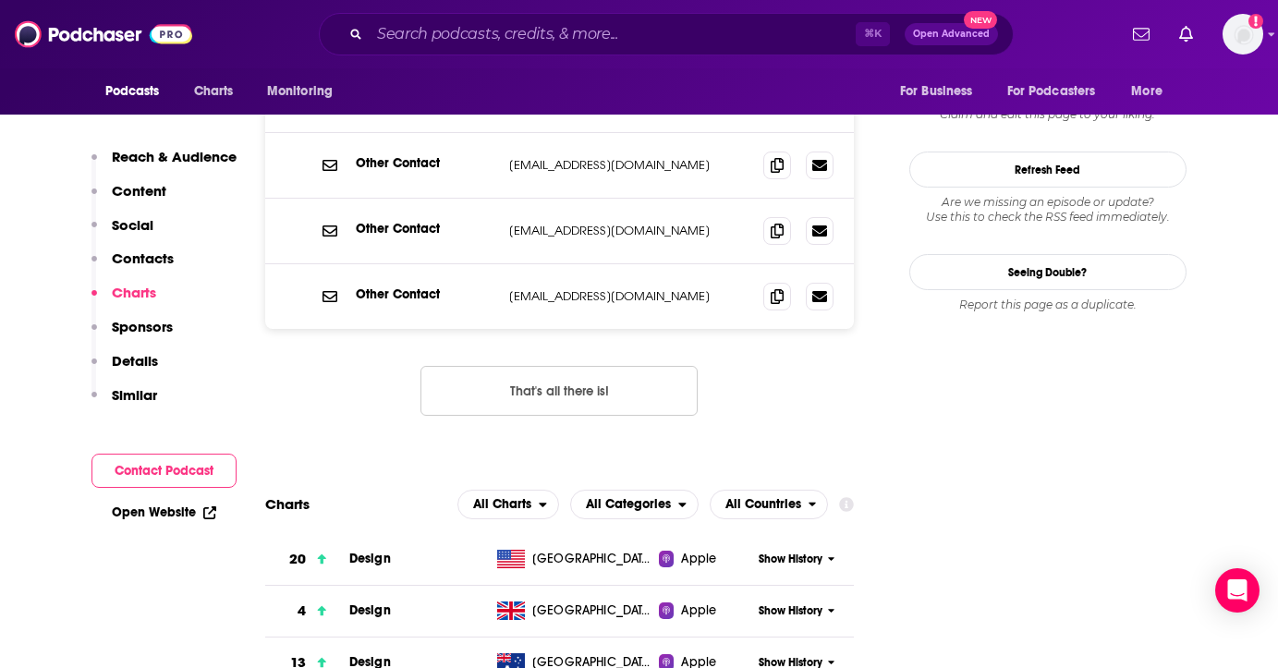
scroll to position [1564, 0]
